Goal: Find specific page/section: Find specific page/section

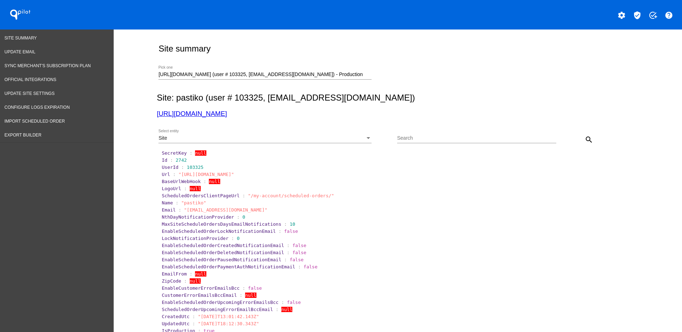
scroll to position [22, 0]
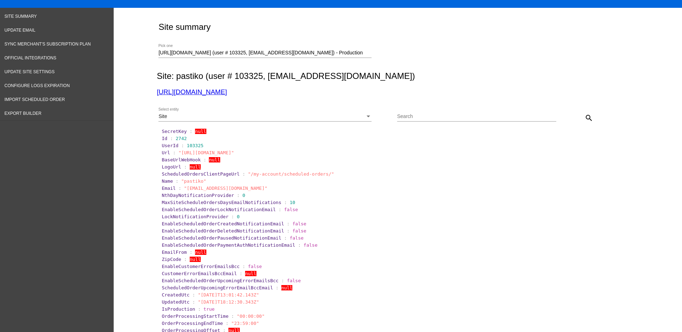
click at [362, 49] on div "[URL][DOMAIN_NAME] (user # 103325, [EMAIL_ADDRESS][DOMAIN_NAME]) - Production P…" at bounding box center [264, 51] width 213 height 14
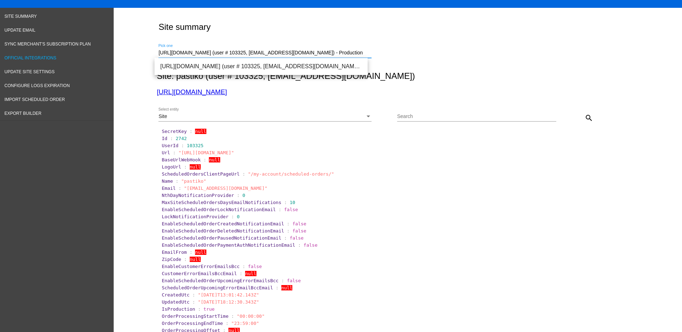
drag, startPoint x: 356, startPoint y: 53, endPoint x: 104, endPoint y: 53, distance: 252.5
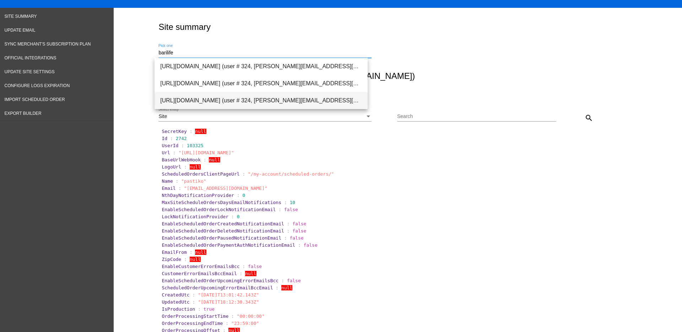
click at [229, 96] on span "[URL][DOMAIN_NAME] (user # 324, [PERSON_NAME][EMAIL_ADDRESS][DOMAIN_NAME]) - Pr…" at bounding box center [261, 100] width 202 height 17
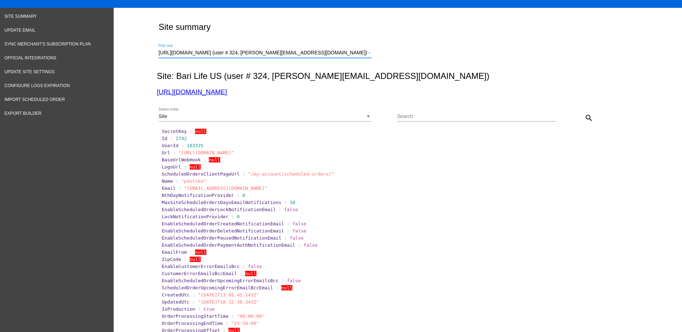
click at [585, 116] on mat-icon "search" at bounding box center [589, 118] width 9 height 9
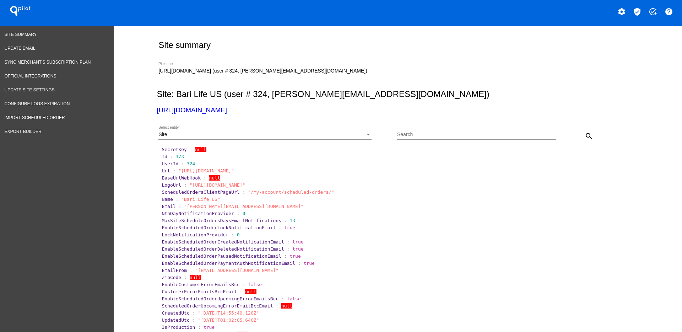
scroll to position [0, 0]
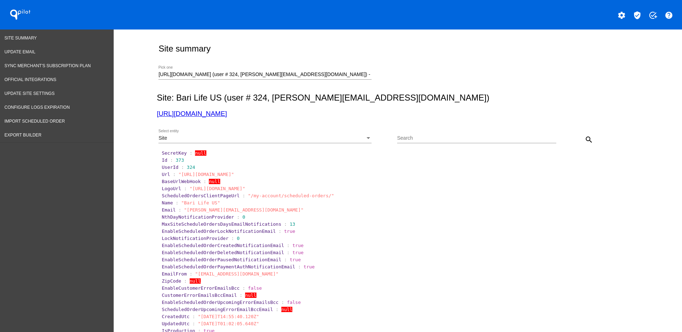
click at [338, 135] on div "Site Select entity" at bounding box center [264, 136] width 213 height 14
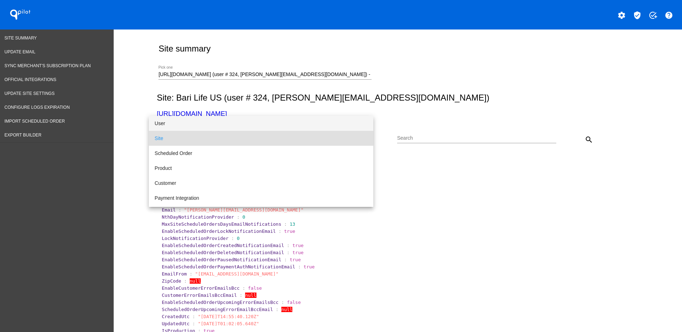
drag, startPoint x: 332, startPoint y: 123, endPoint x: 382, endPoint y: 119, distance: 50.3
click at [332, 123] on span "User" at bounding box center [260, 123] width 213 height 15
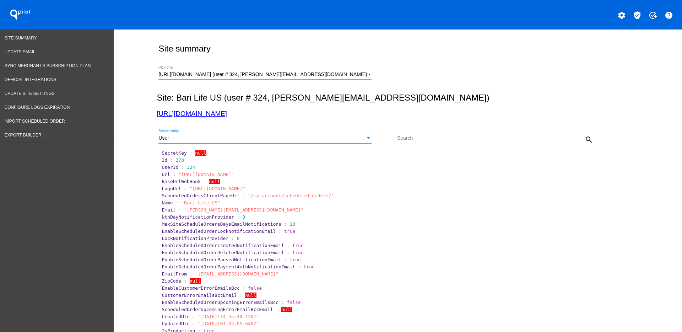
click at [585, 140] on mat-icon "search" at bounding box center [589, 139] width 9 height 9
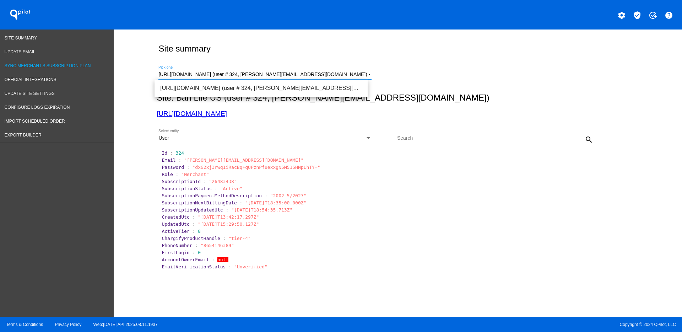
drag, startPoint x: 343, startPoint y: 75, endPoint x: 85, endPoint y: 64, distance: 258.4
click at [85, 64] on div "Site Summary Update Email Sync Merchant's Subscription Plan Official Integratio…" at bounding box center [341, 172] width 682 height 287
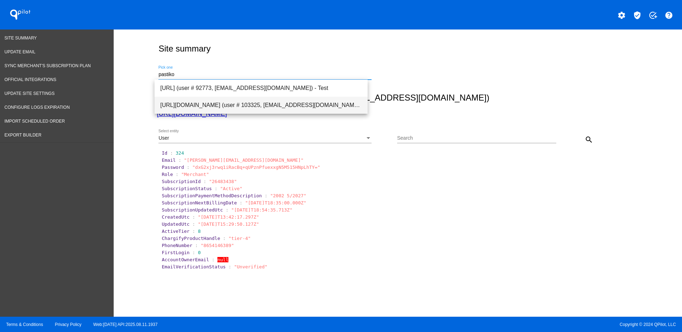
click at [255, 112] on span "[URL][DOMAIN_NAME] (user # 103325, [EMAIL_ADDRESS][DOMAIN_NAME]) - Production" at bounding box center [261, 105] width 202 height 17
type input "[URL][DOMAIN_NAME] (user # 103325, [EMAIL_ADDRESS][DOMAIN_NAME]) - Production"
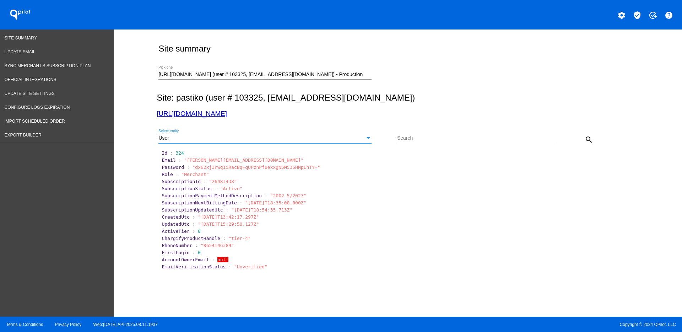
click at [292, 140] on div "User" at bounding box center [261, 138] width 207 height 6
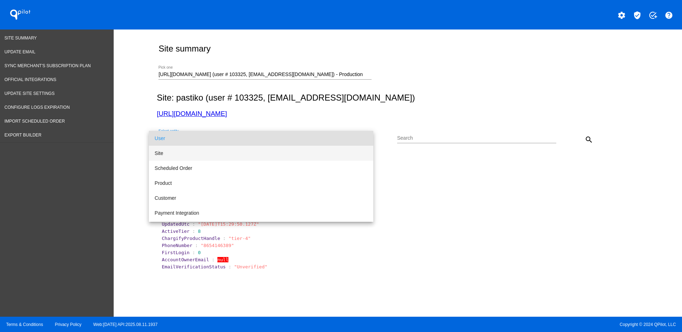
click at [248, 159] on span "Site" at bounding box center [260, 153] width 213 height 15
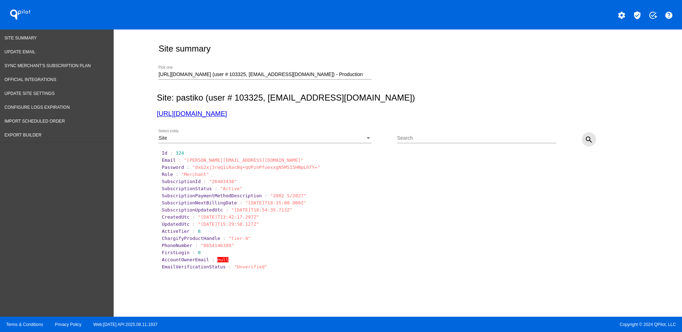
click at [585, 139] on mat-icon "search" at bounding box center [589, 139] width 9 height 9
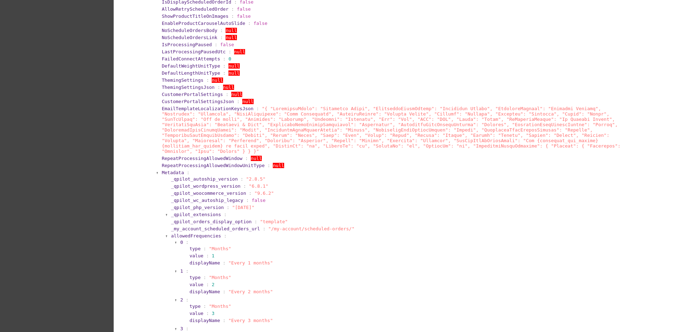
scroll to position [577, 0]
